Goal: Share content: Share content

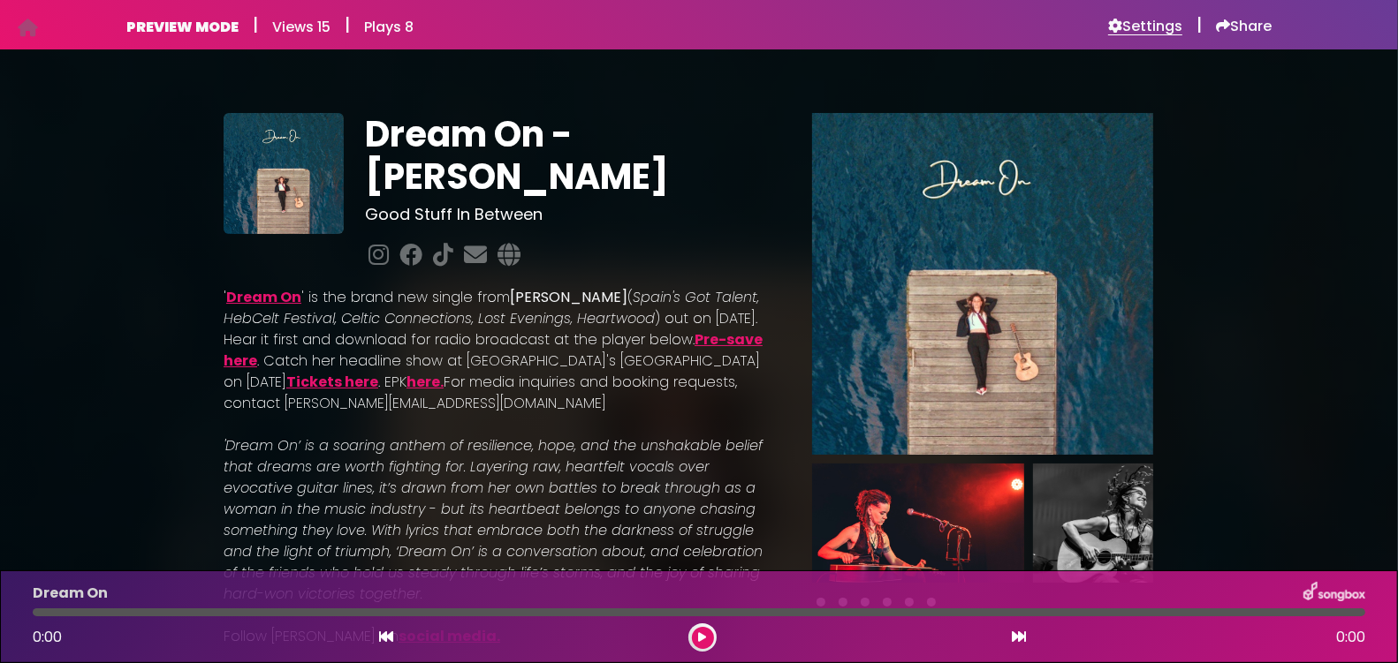
click at [1136, 34] on h6 "Settings" at bounding box center [1145, 27] width 74 height 18
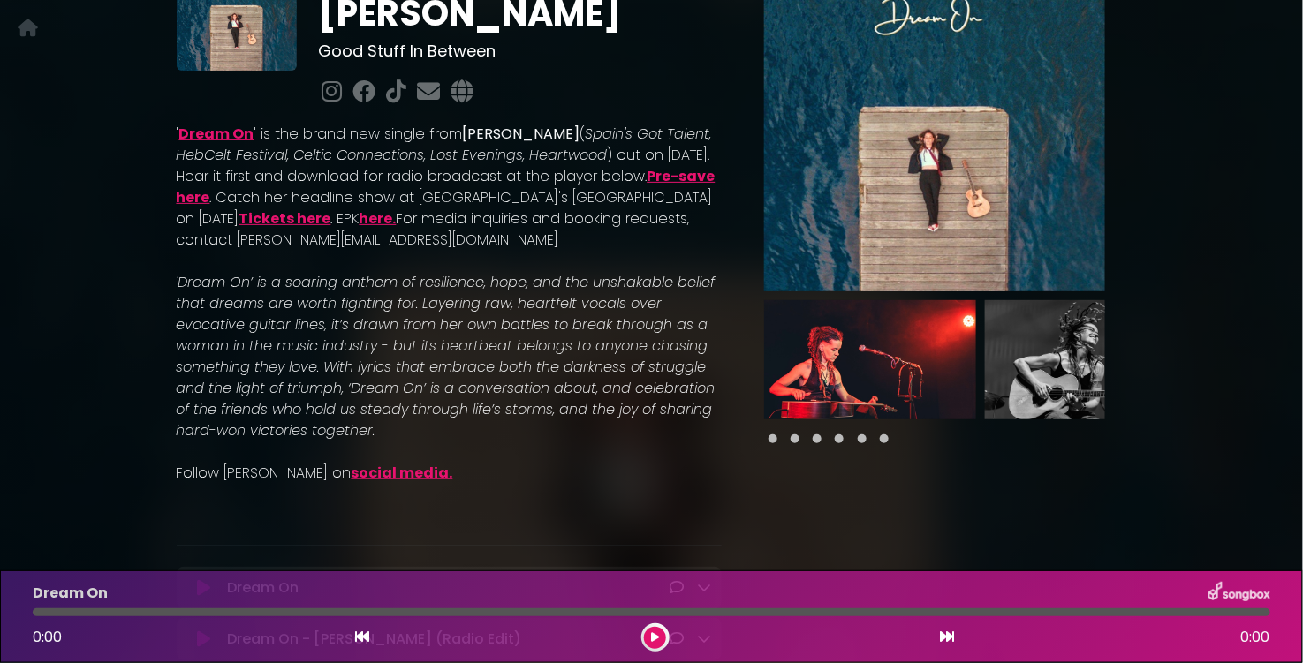
scroll to position [181, 0]
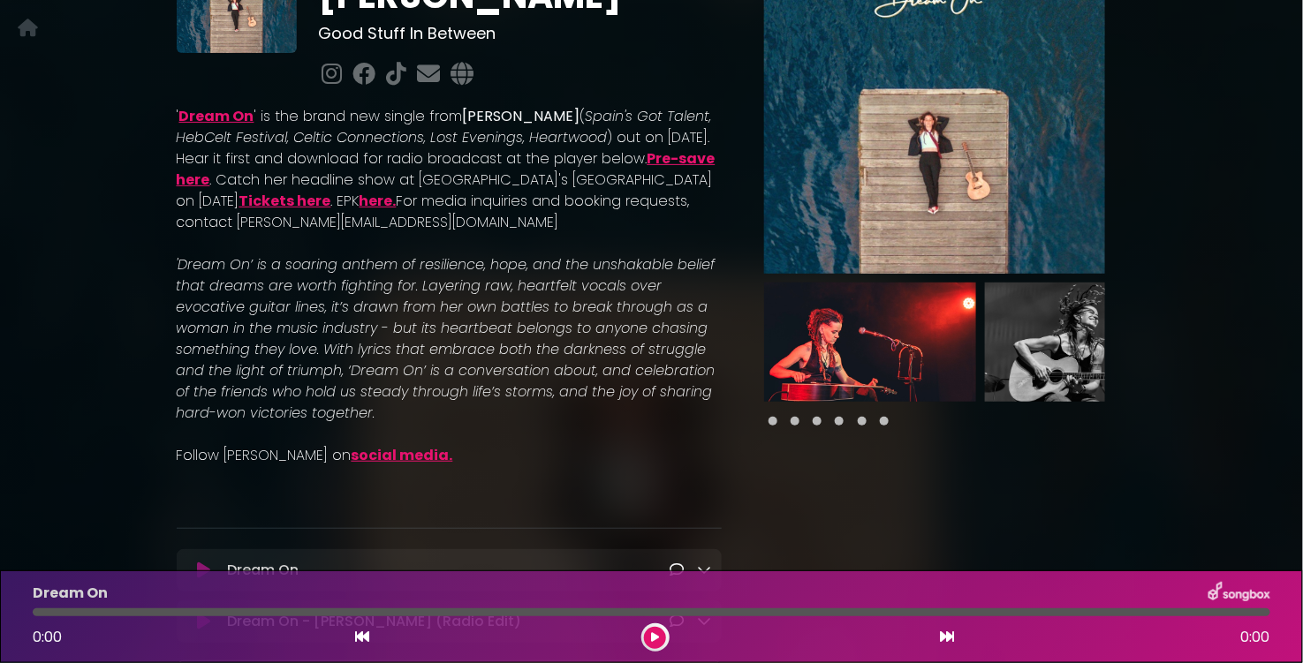
drag, startPoint x: 176, startPoint y: 262, endPoint x: 402, endPoint y: 404, distance: 266.7
click at [402, 404] on p "'Dream On’ is a soaring anthem of resilience, hope, and the unshakable belief t…" at bounding box center [450, 339] width 546 height 170
copy em "'Dream On’ is a soaring anthem of resilience, hope, and the unshakable belief t…"
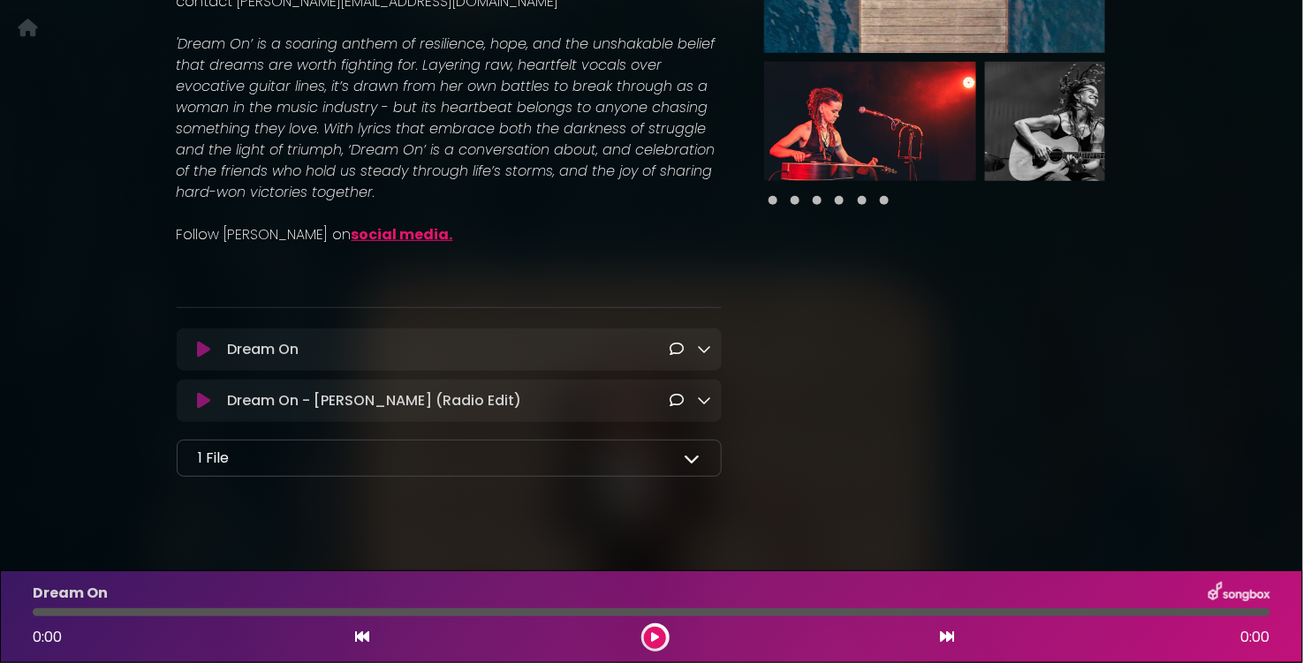
scroll to position [405, 0]
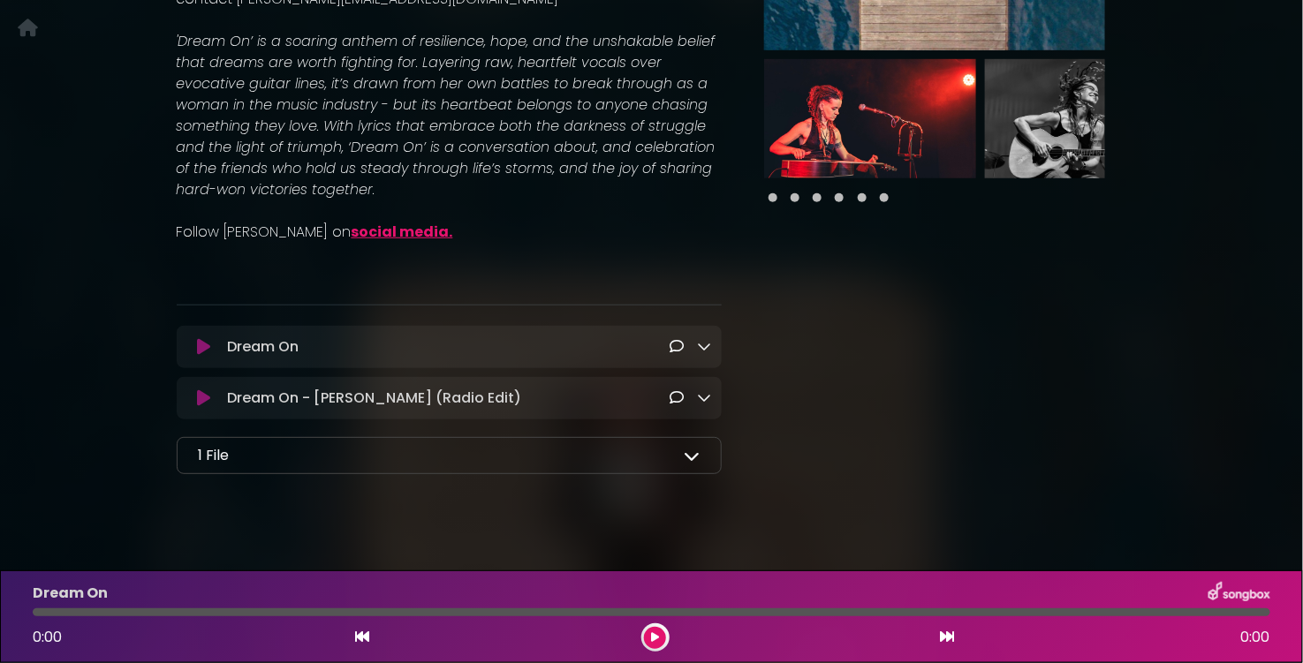
click at [689, 456] on icon at bounding box center [692, 456] width 16 height 16
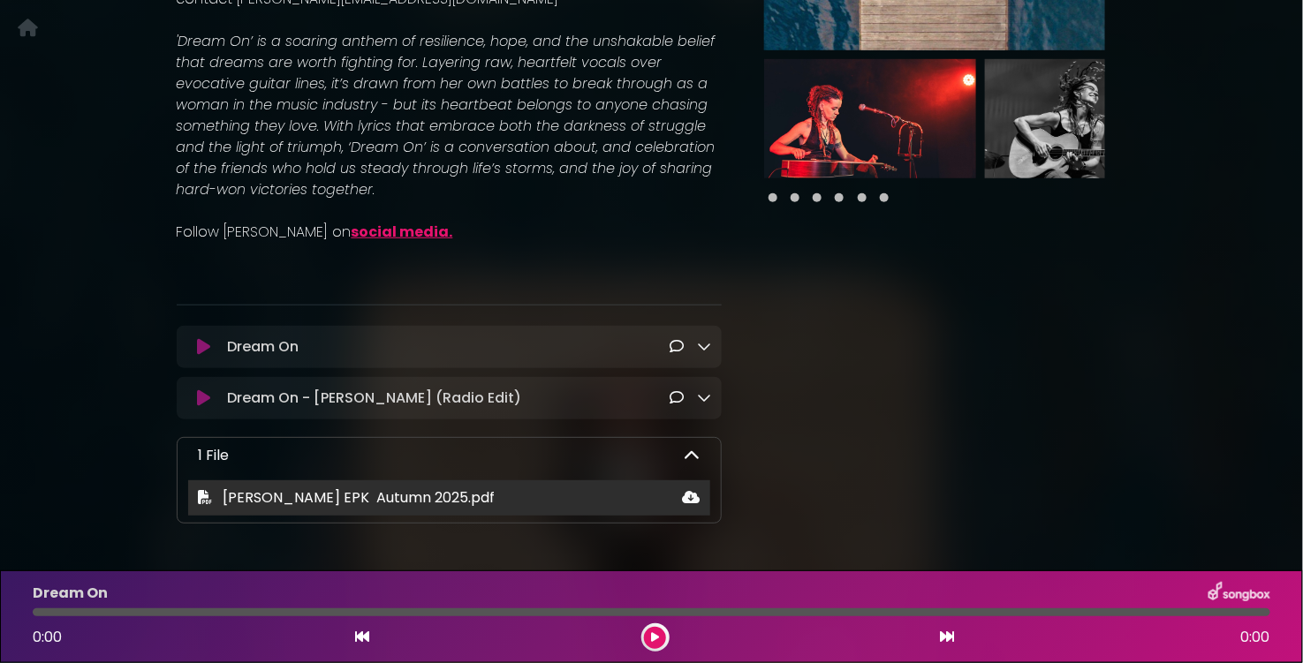
click at [476, 504] on span "[PERSON_NAME] EPK Autumn 2025.pdf" at bounding box center [359, 498] width 272 height 20
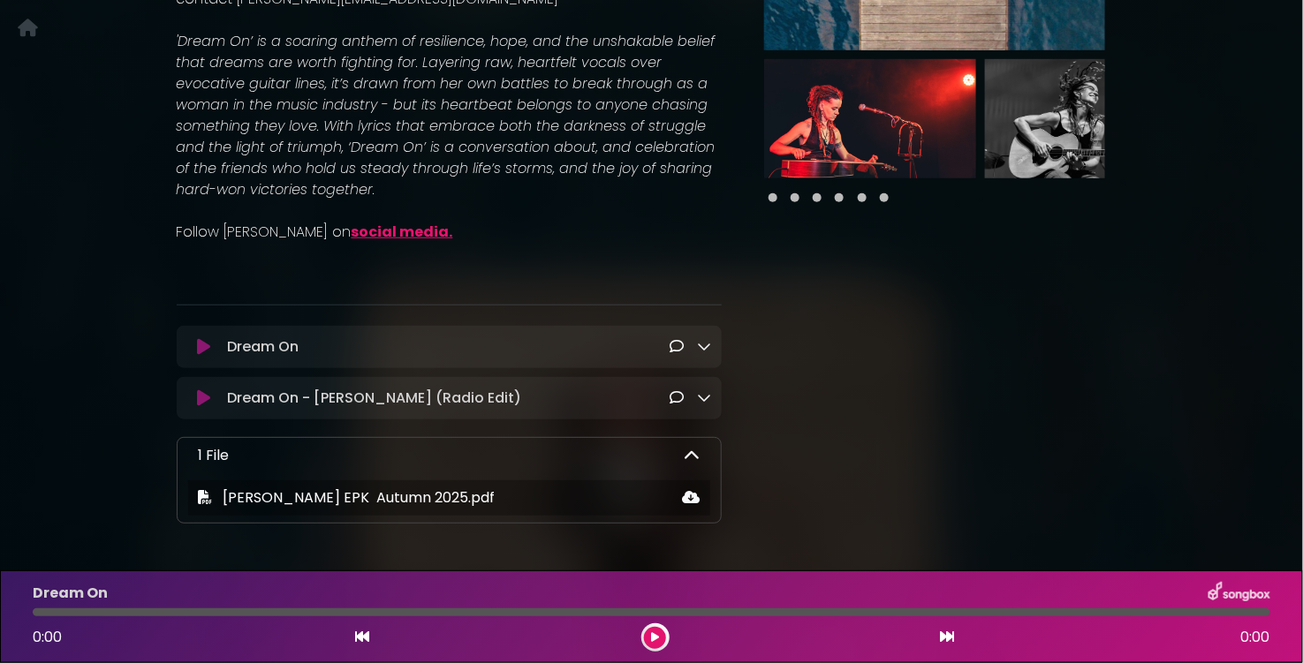
click at [690, 452] on icon at bounding box center [692, 456] width 16 height 16
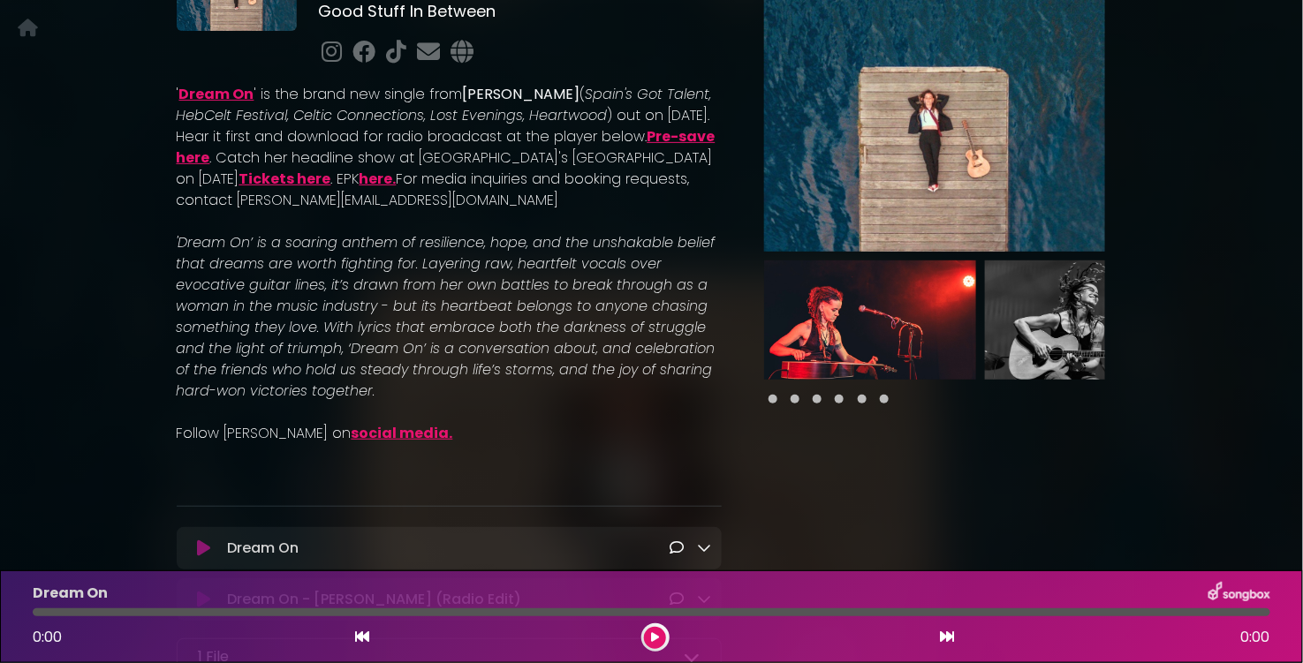
scroll to position [0, 0]
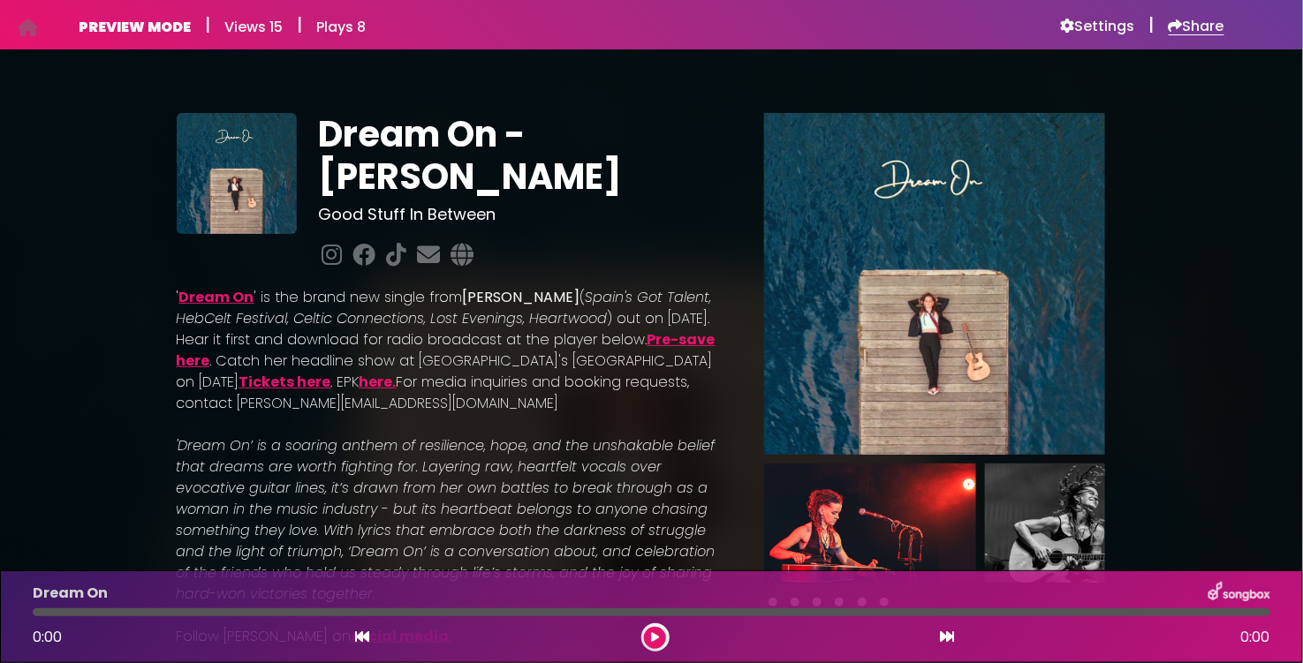
click at [1188, 32] on h6 "Share" at bounding box center [1197, 27] width 56 height 18
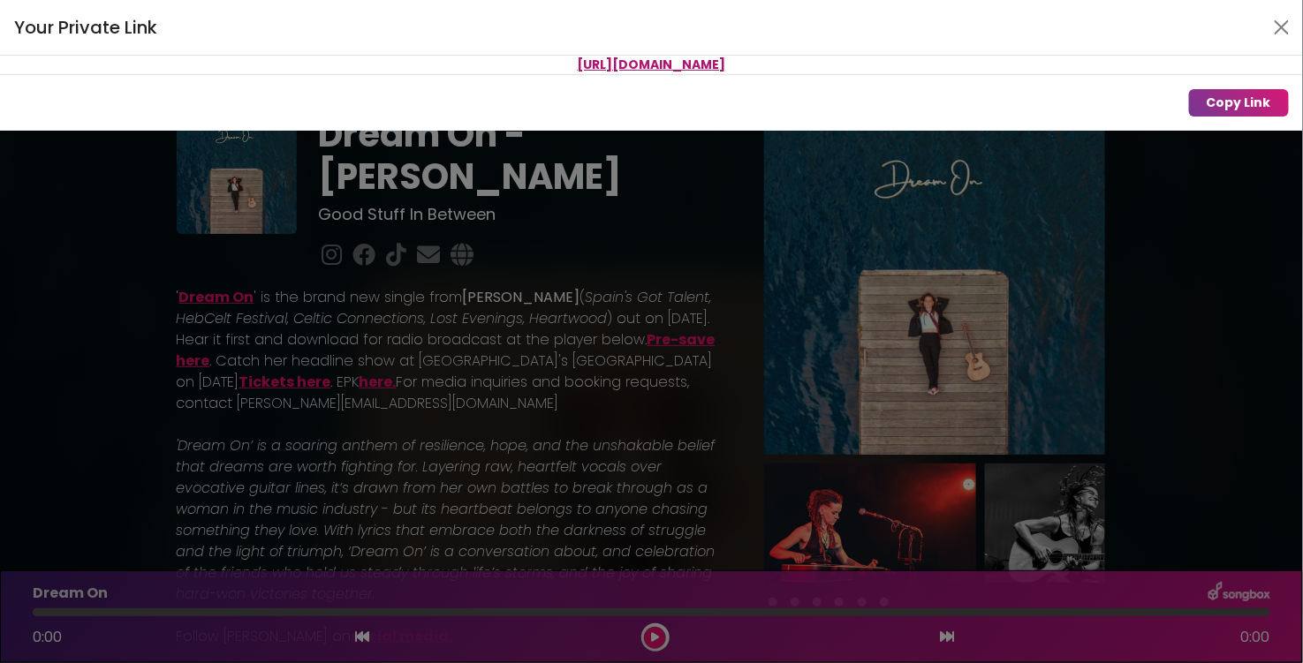
click at [664, 59] on span "[URL][DOMAIN_NAME]" at bounding box center [652, 65] width 148 height 18
drag, startPoint x: 881, startPoint y: 63, endPoint x: 423, endPoint y: 61, distance: 457.6
click at [422, 60] on p "[URL][DOMAIN_NAME]" at bounding box center [651, 65] width 1303 height 19
copy span "[URL][DOMAIN_NAME]"
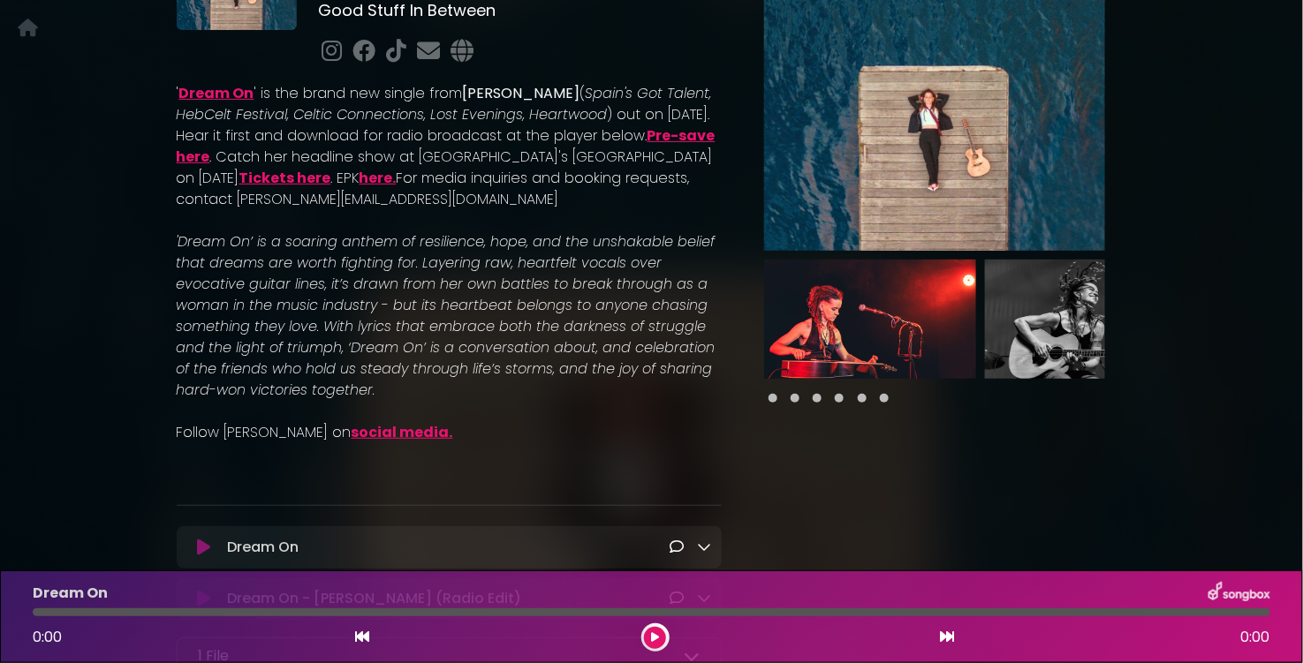
scroll to position [210, 0]
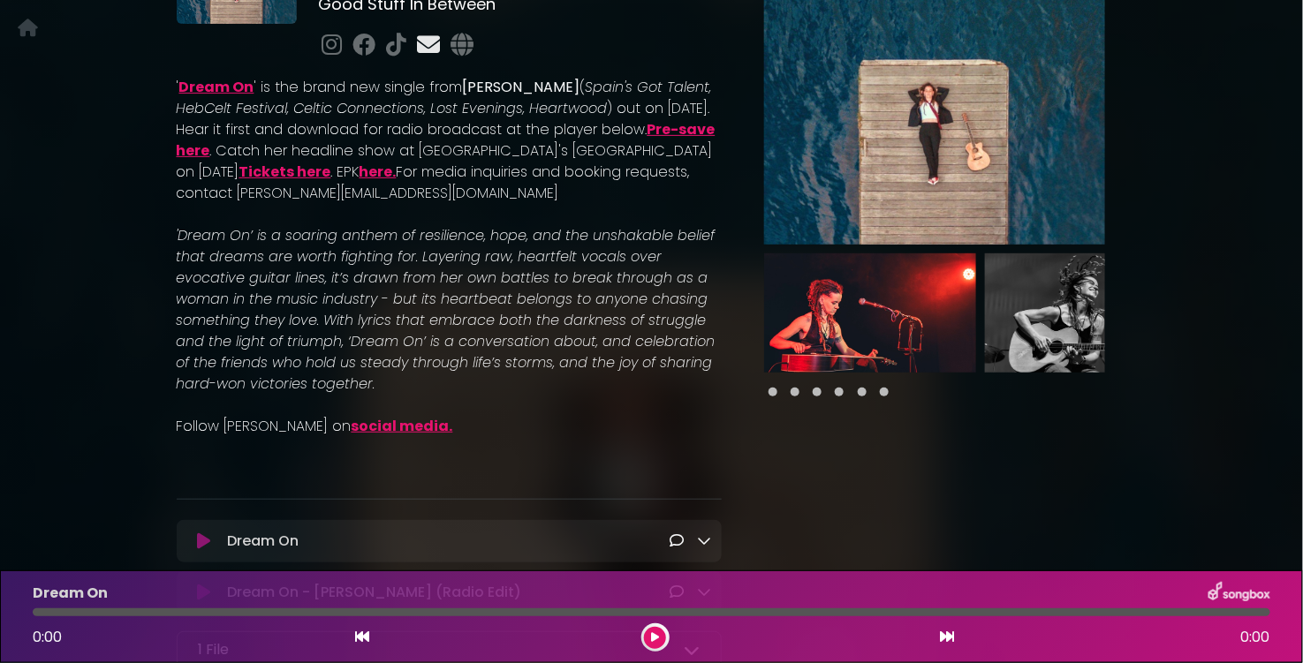
click at [430, 42] on icon at bounding box center [428, 44] width 30 height 23
click at [397, 49] on icon at bounding box center [396, 44] width 27 height 23
click at [361, 46] on icon at bounding box center [364, 44] width 30 height 23
click at [339, 47] on icon at bounding box center [331, 44] width 27 height 23
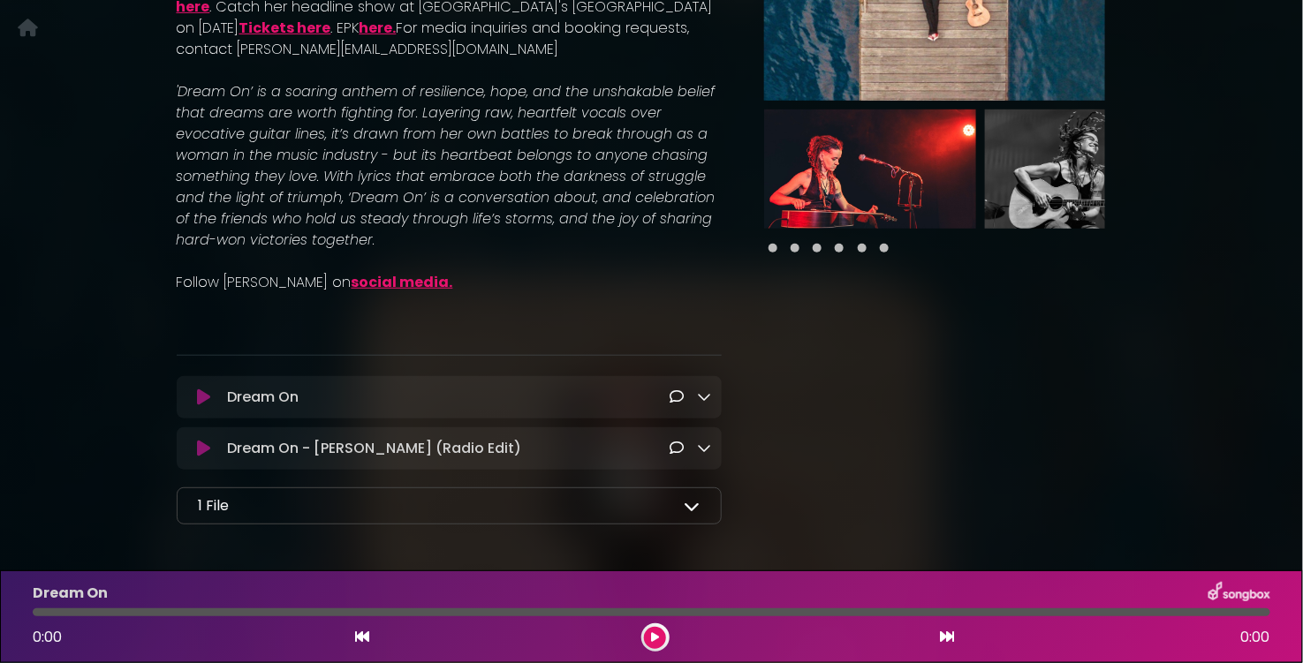
scroll to position [358, 0]
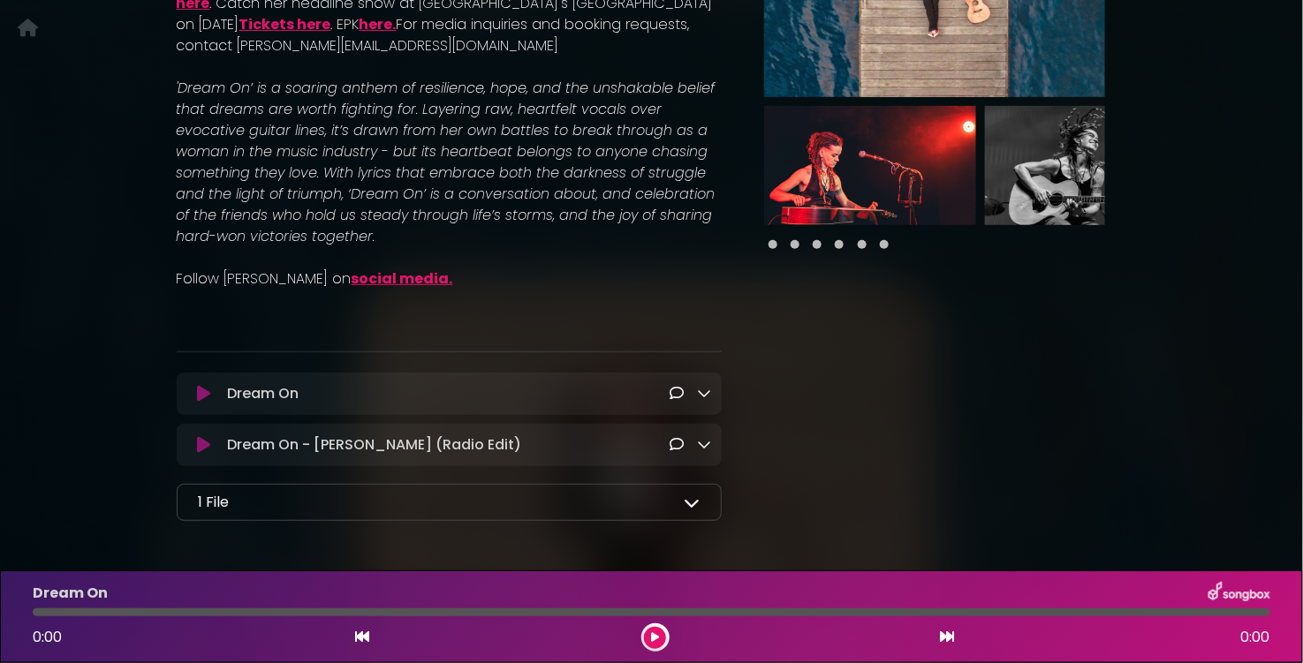
click at [360, 277] on link "social media." at bounding box center [403, 279] width 102 height 20
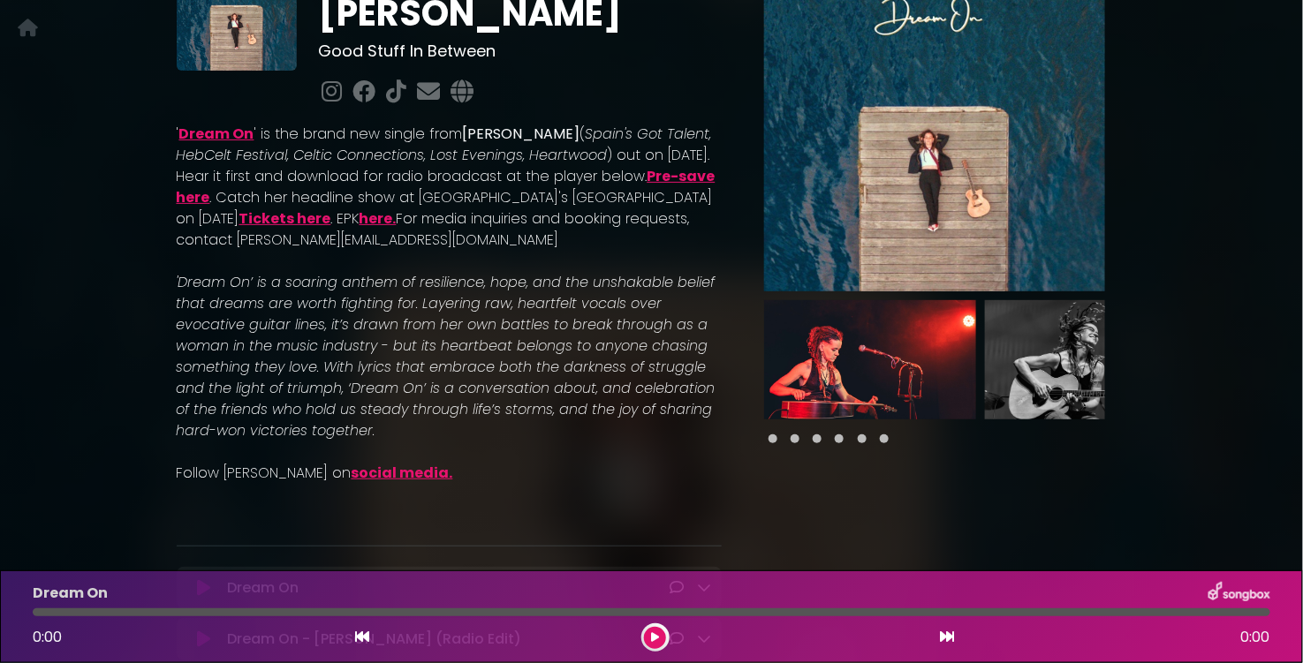
click at [360, 221] on link "here." at bounding box center [378, 218] width 37 height 20
click at [273, 220] on link "Tickets here" at bounding box center [285, 218] width 92 height 20
click at [264, 200] on link "Pre-save here" at bounding box center [446, 187] width 539 height 42
click at [220, 133] on link "Dream On" at bounding box center [216, 134] width 75 height 20
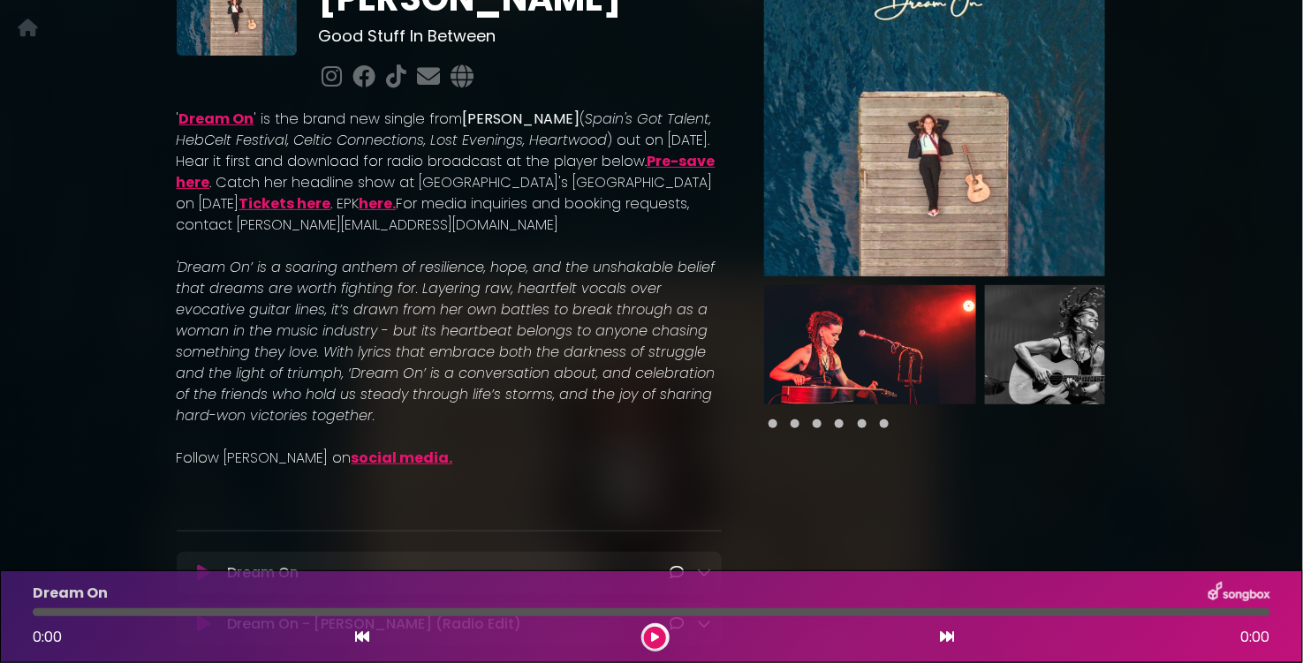
scroll to position [0, 0]
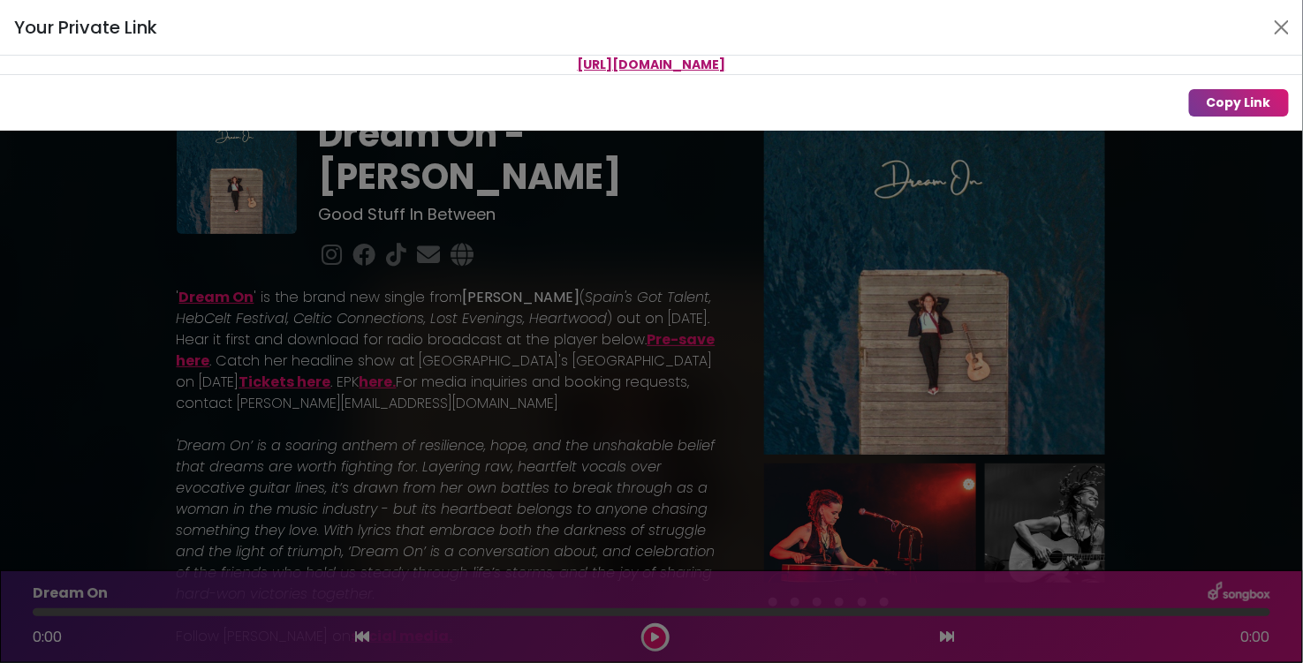
click at [513, 248] on div "Your Private Link [URL][DOMAIN_NAME] Copy Link" at bounding box center [651, 331] width 1303 height 663
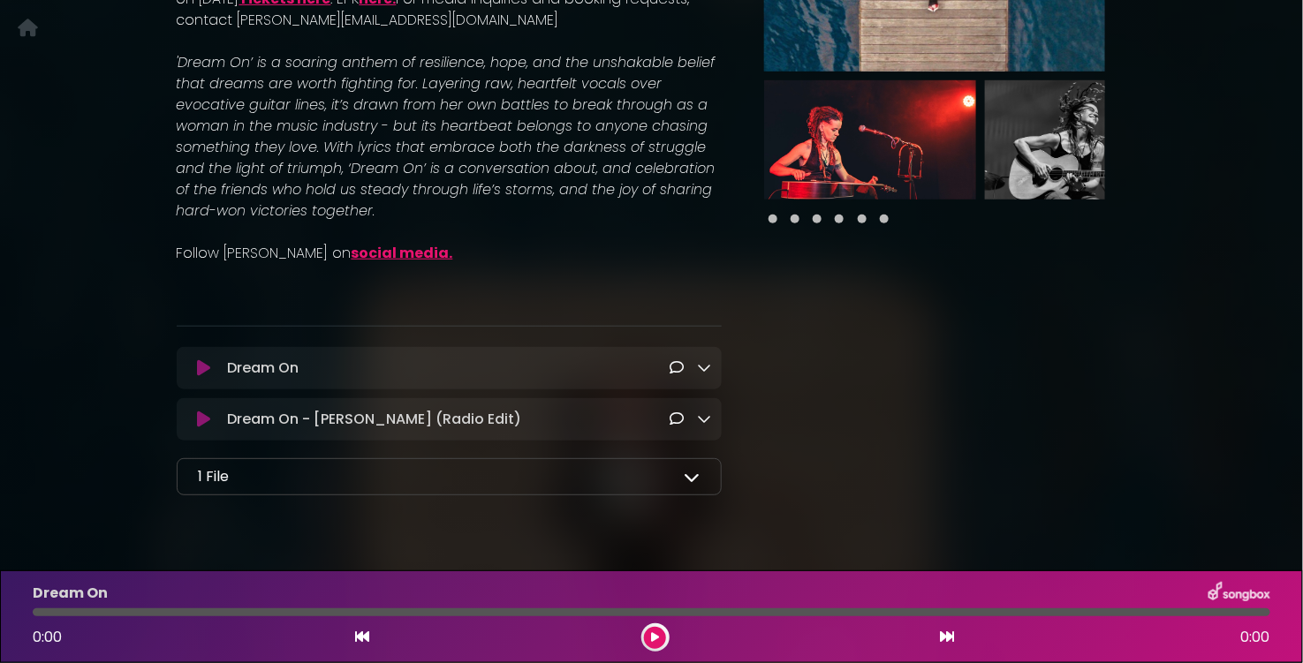
scroll to position [384, 0]
click at [203, 367] on icon at bounding box center [203, 368] width 13 height 18
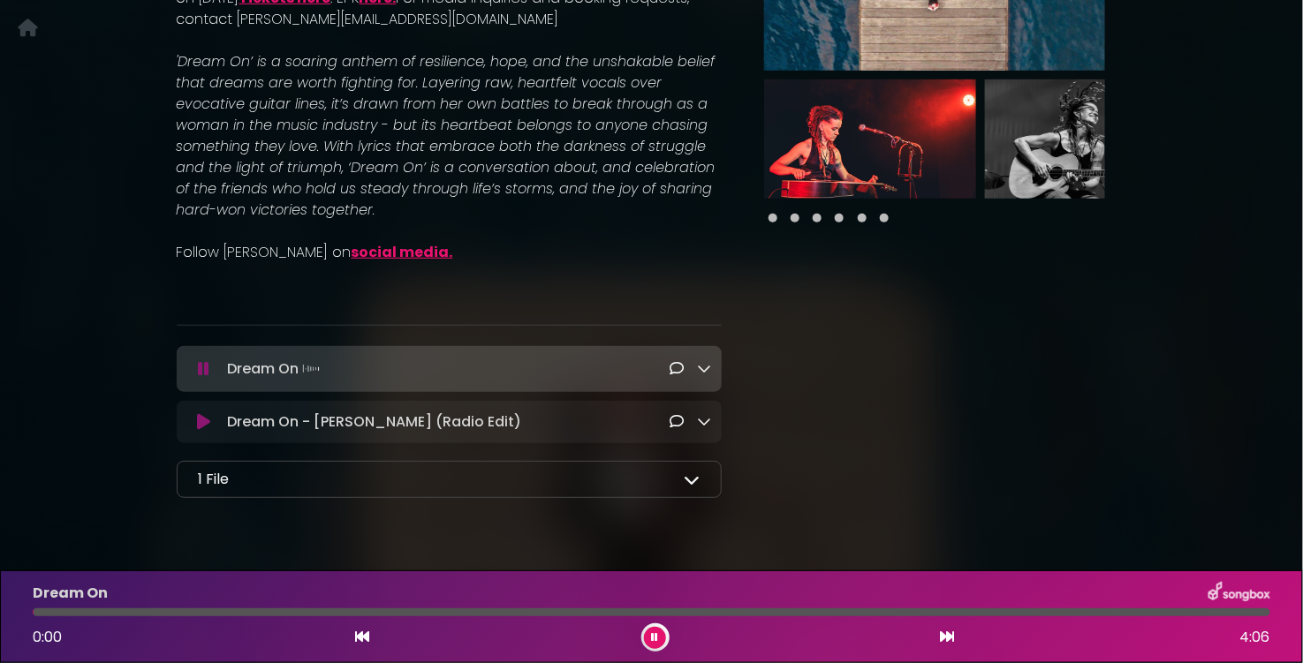
click at [203, 366] on icon at bounding box center [203, 369] width 11 height 18
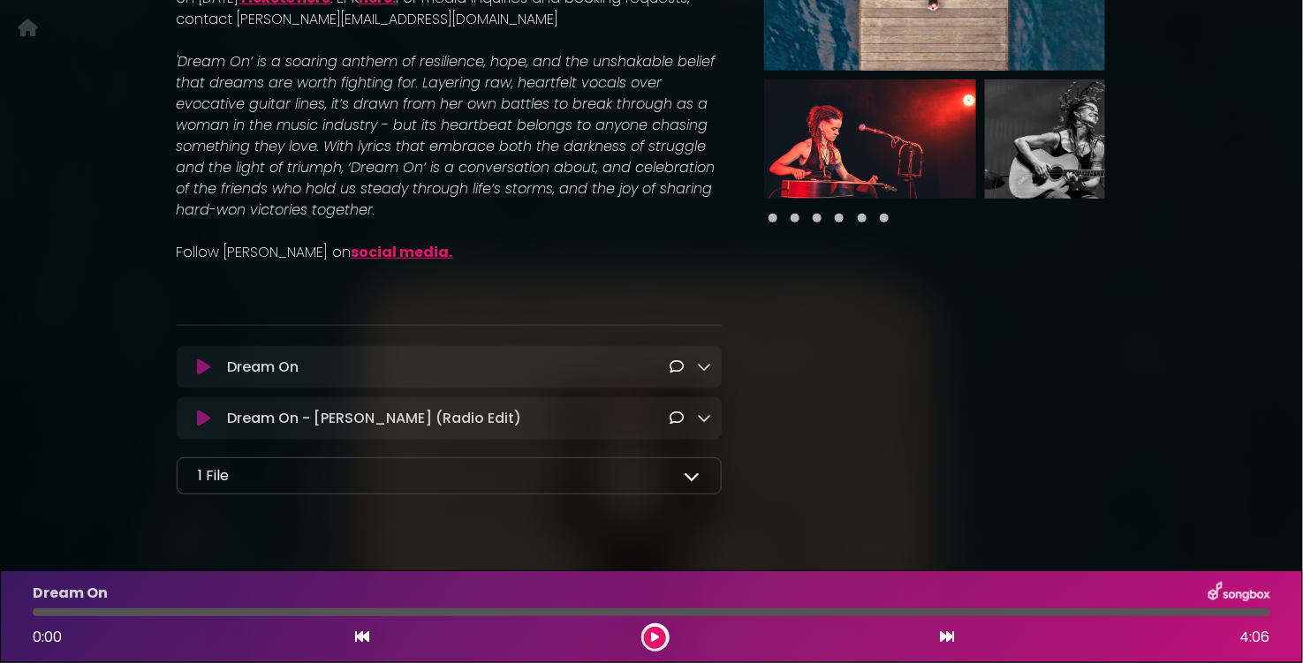
click at [203, 369] on icon at bounding box center [203, 368] width 13 height 18
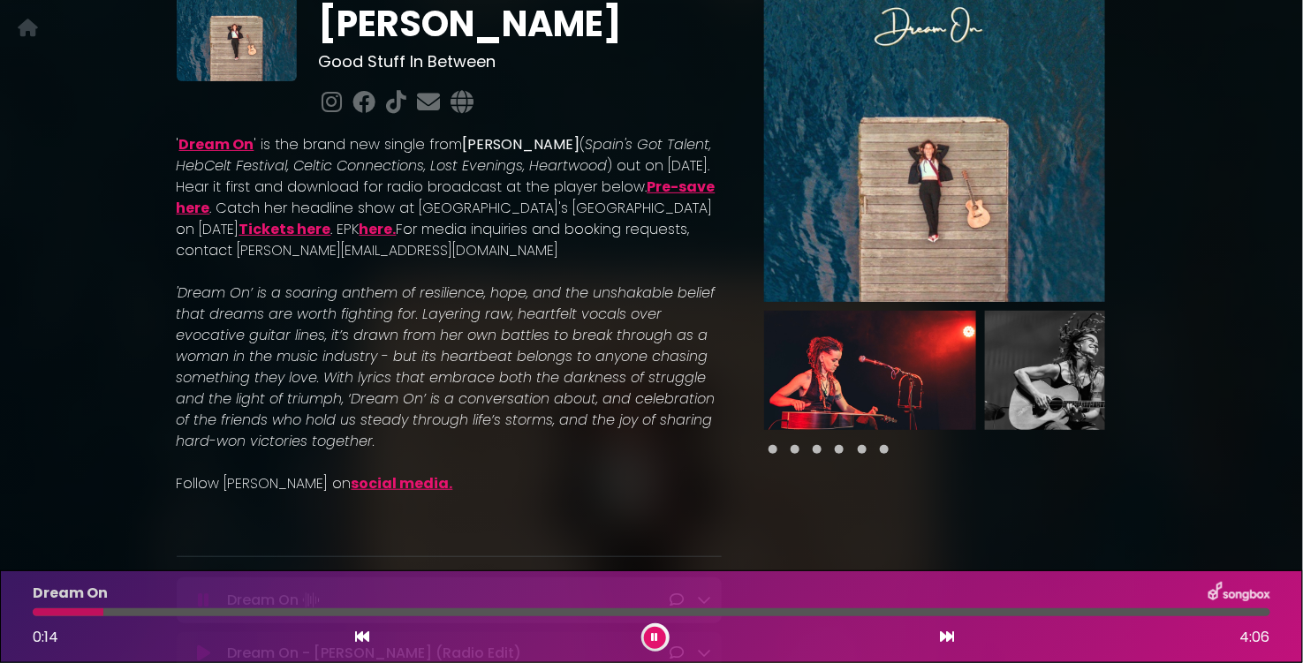
scroll to position [4, 0]
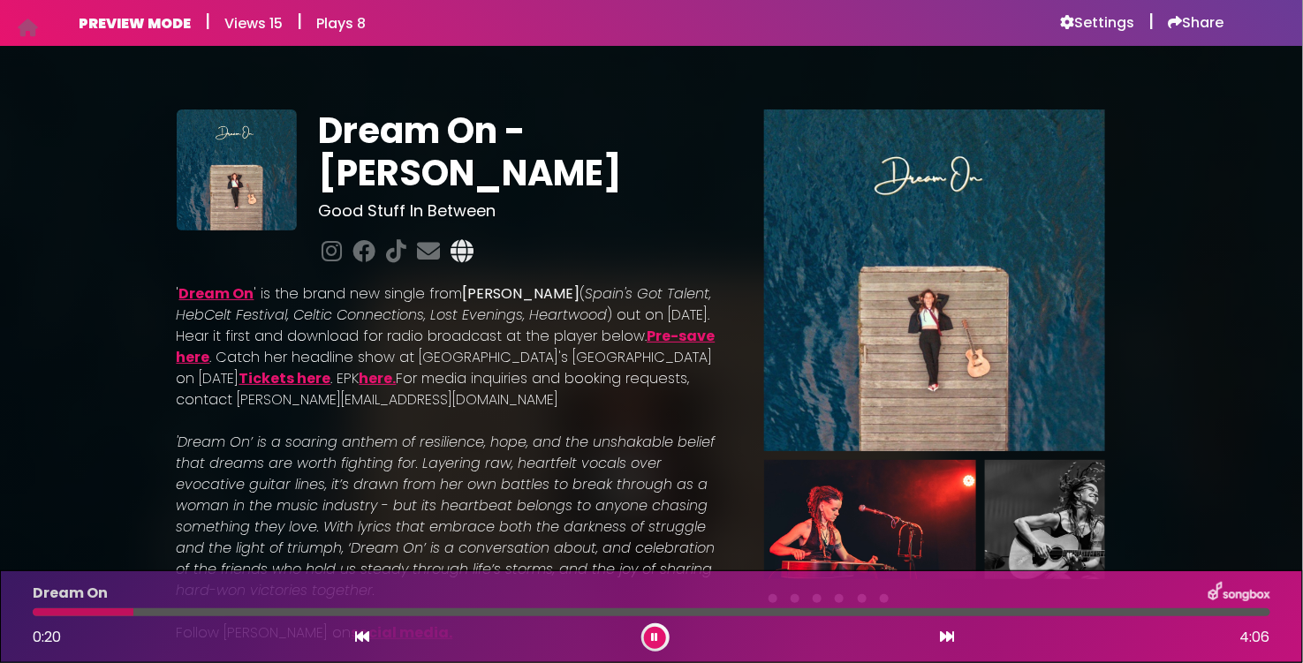
click at [460, 255] on icon at bounding box center [462, 250] width 30 height 23
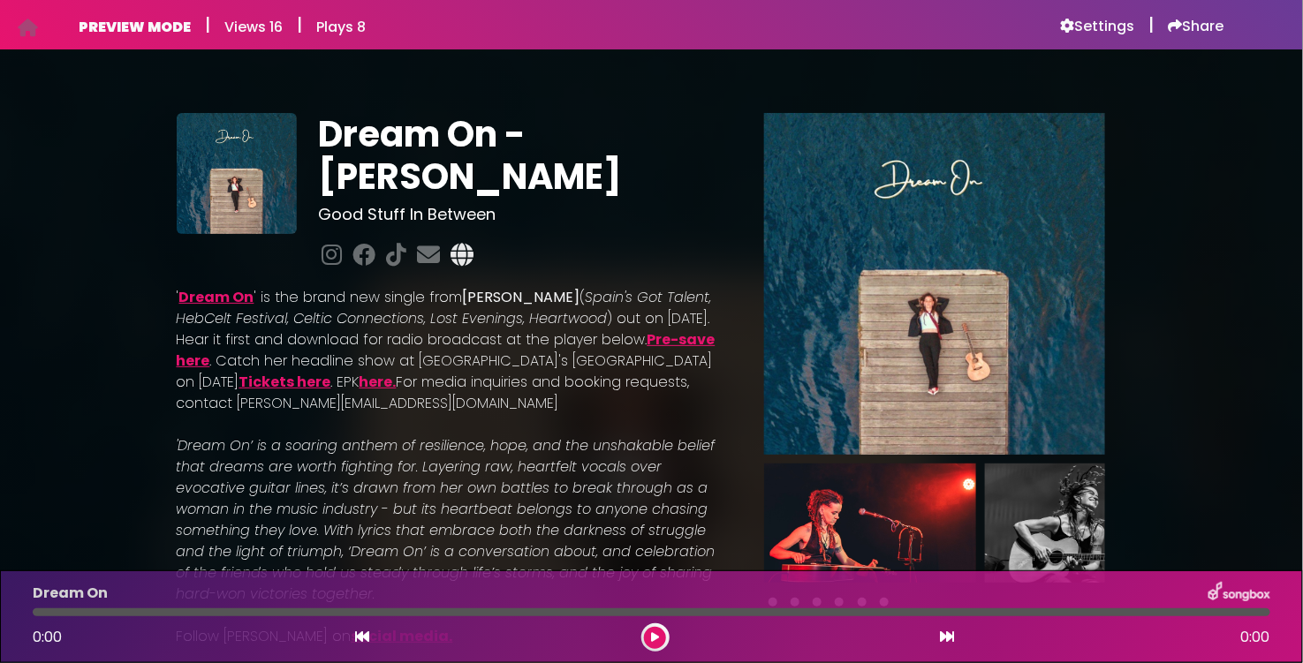
click at [463, 257] on icon at bounding box center [462, 254] width 30 height 23
click at [428, 250] on icon at bounding box center [428, 254] width 30 height 23
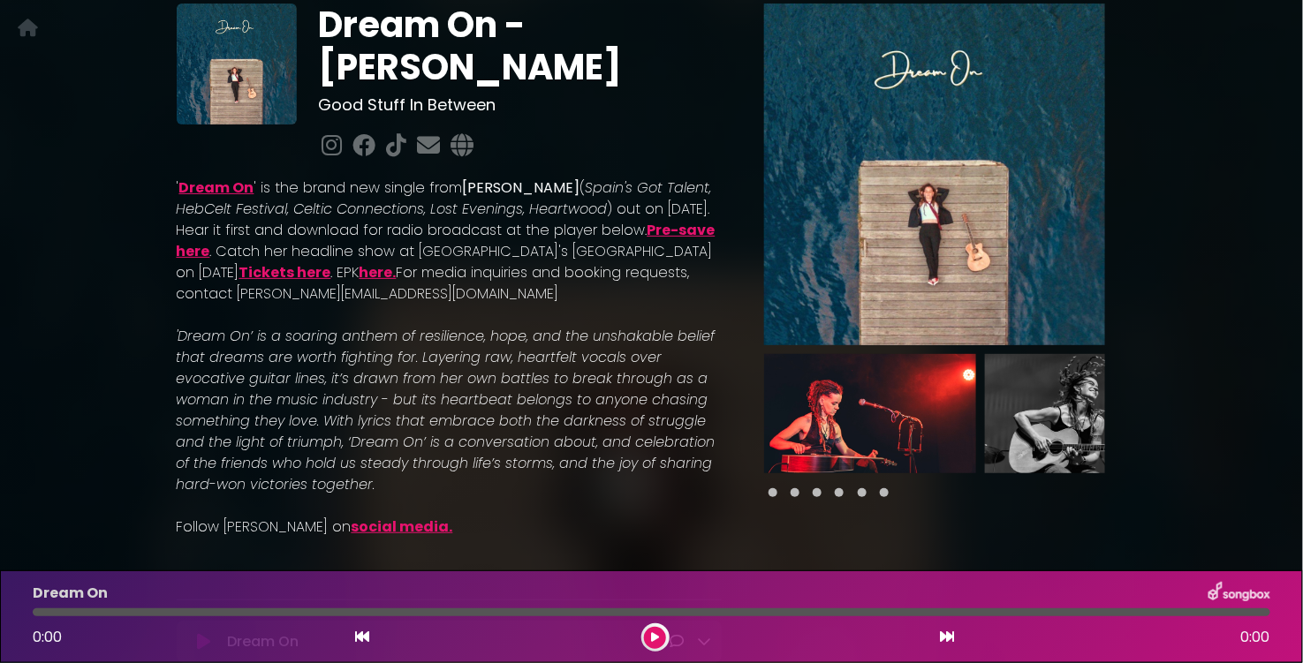
scroll to position [129, 0]
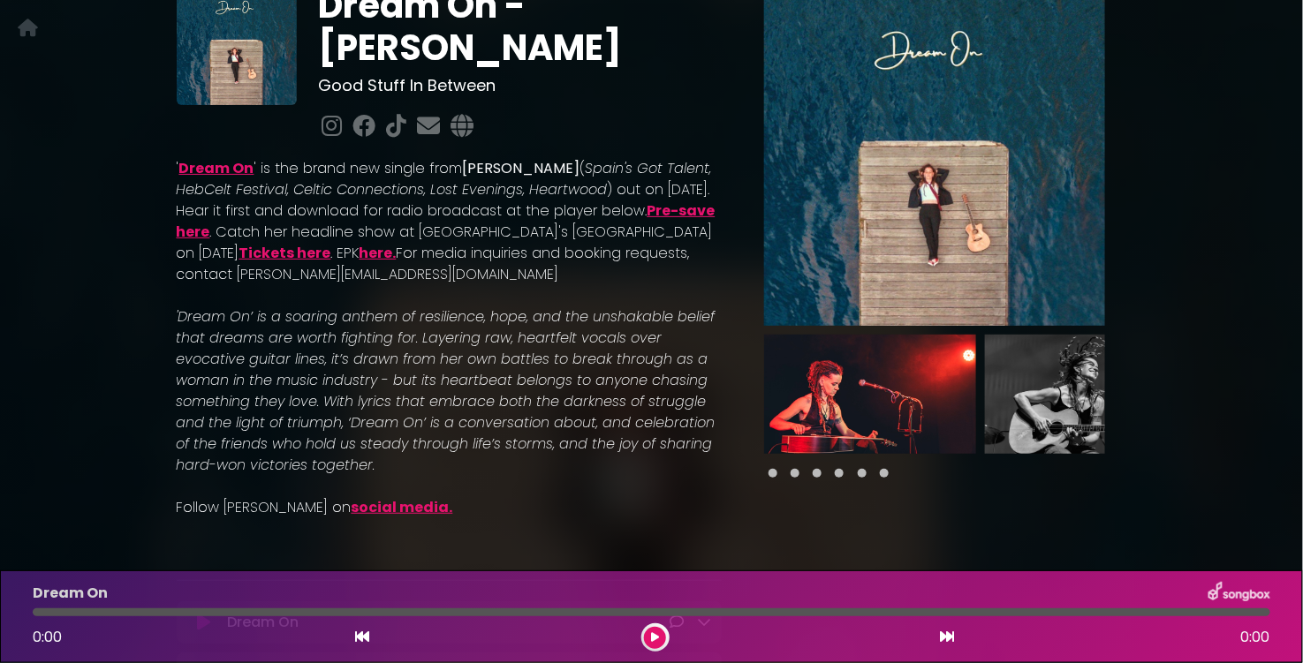
click at [652, 640] on icon at bounding box center [655, 638] width 8 height 11
